Goal: Check status: Check status

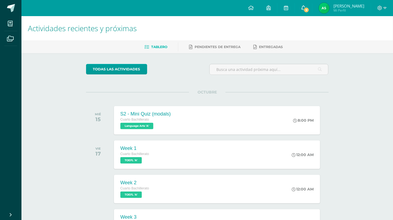
click at [309, 2] on link "9" at bounding box center [303, 8] width 17 height 16
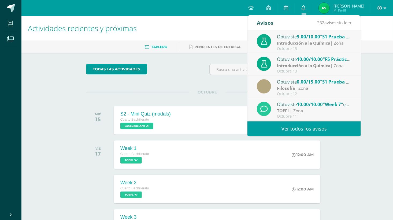
click at [308, 5] on link "0" at bounding box center [303, 8] width 17 height 16
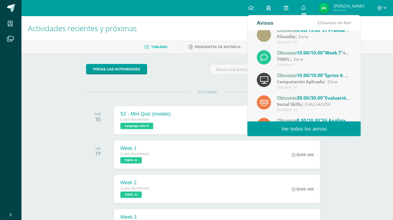
scroll to position [55, 0]
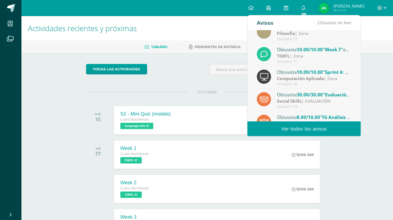
click at [306, 80] on strong "Computación Aplicada" at bounding box center [300, 78] width 47 height 6
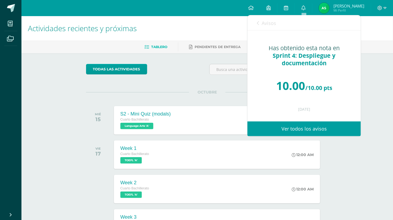
click at [92, 98] on div "OCTUBRE MIÉ 15 S2 - Mini Quiz (modals) Cuarto Bachillerato Language Arts 'A' 8:…" at bounding box center [207, 113] width 243 height 43
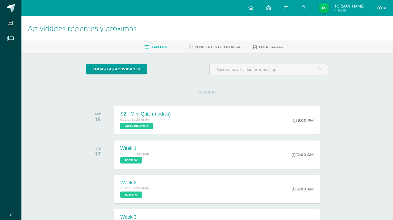
click at [333, 5] on span "[PERSON_NAME] Mi Perfil" at bounding box center [342, 8] width 48 height 11
click at [327, 8] on img at bounding box center [324, 8] width 11 height 11
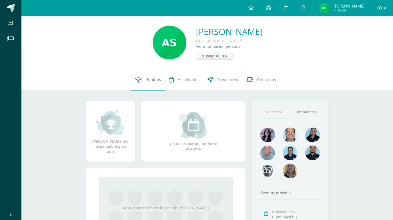
click at [157, 80] on span "Punteos" at bounding box center [153, 80] width 15 height 6
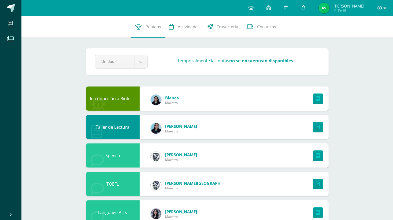
click at [302, 3] on link at bounding box center [303, 8] width 17 height 16
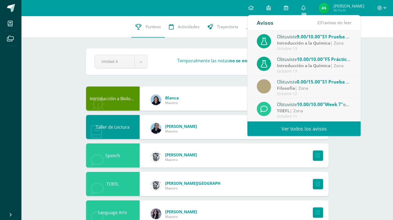
click at [285, 90] on strong "Filosofía" at bounding box center [286, 88] width 18 height 6
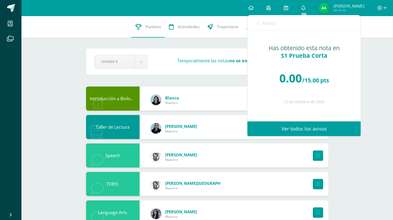
click at [259, 31] on div "Has obtenido esta nota en S1 Prueba Corta 0.00 /15.00 pts 12 de Octubre de 2025" at bounding box center [303, 71] width 113 height 83
